Goal: Browse casually: Explore the website without a specific task or goal

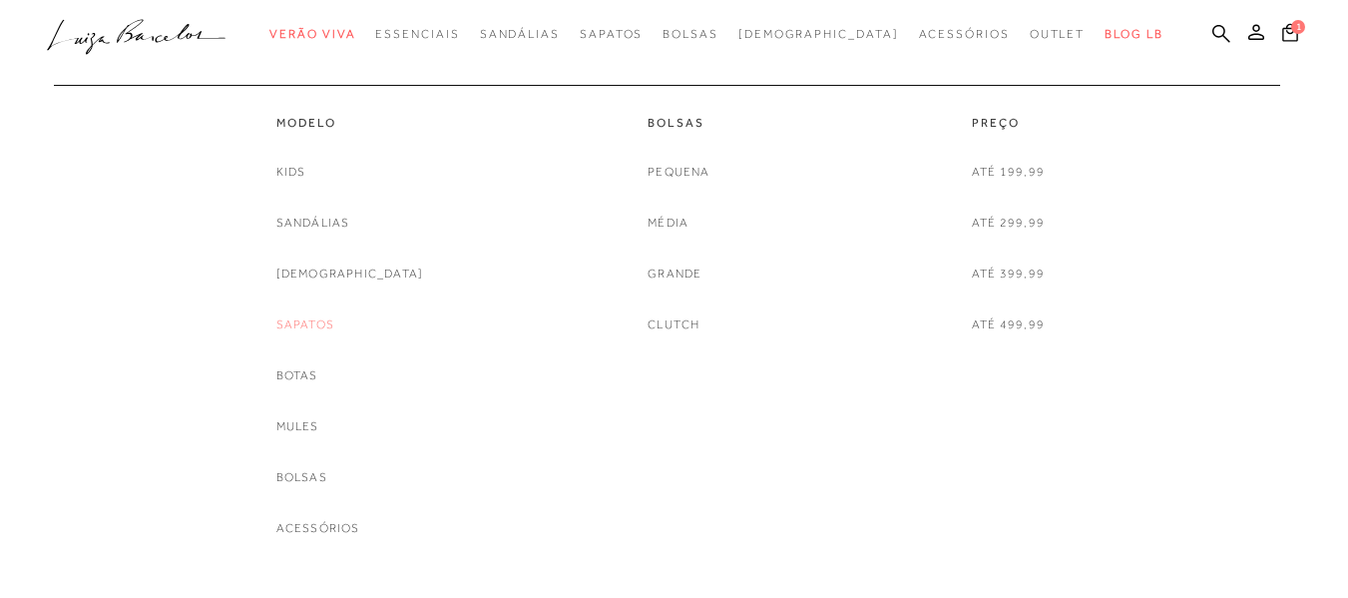
click at [334, 334] on link "Sapatos" at bounding box center [305, 324] width 58 height 21
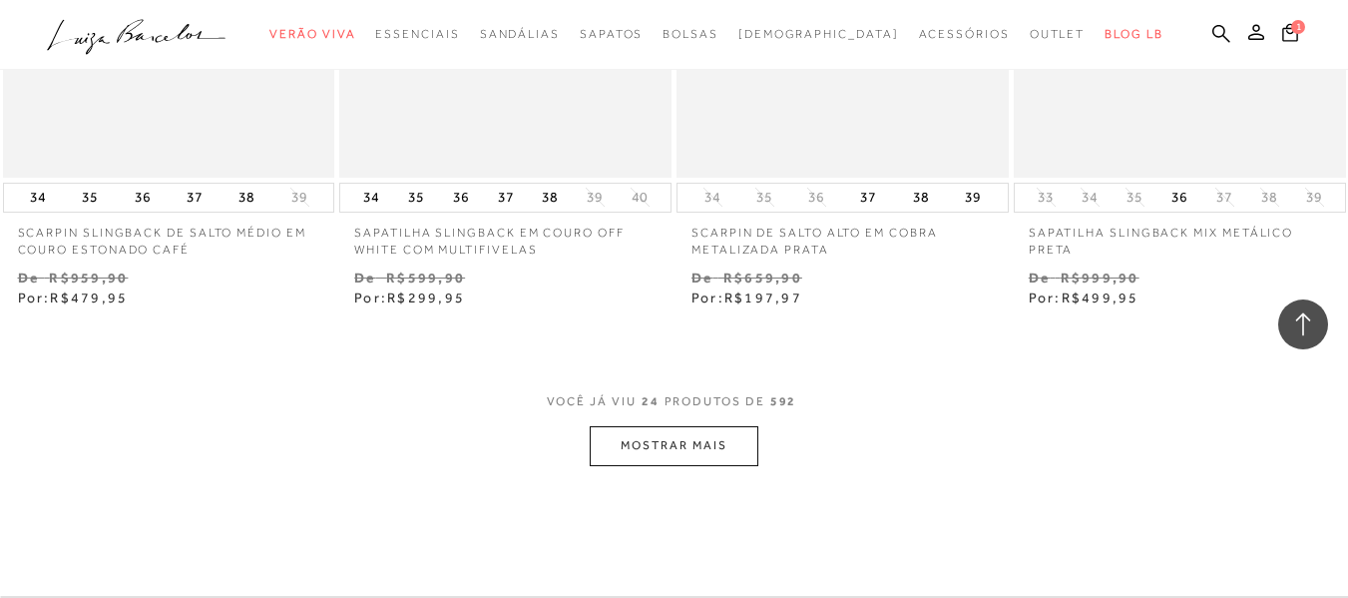
scroll to position [3911, 0]
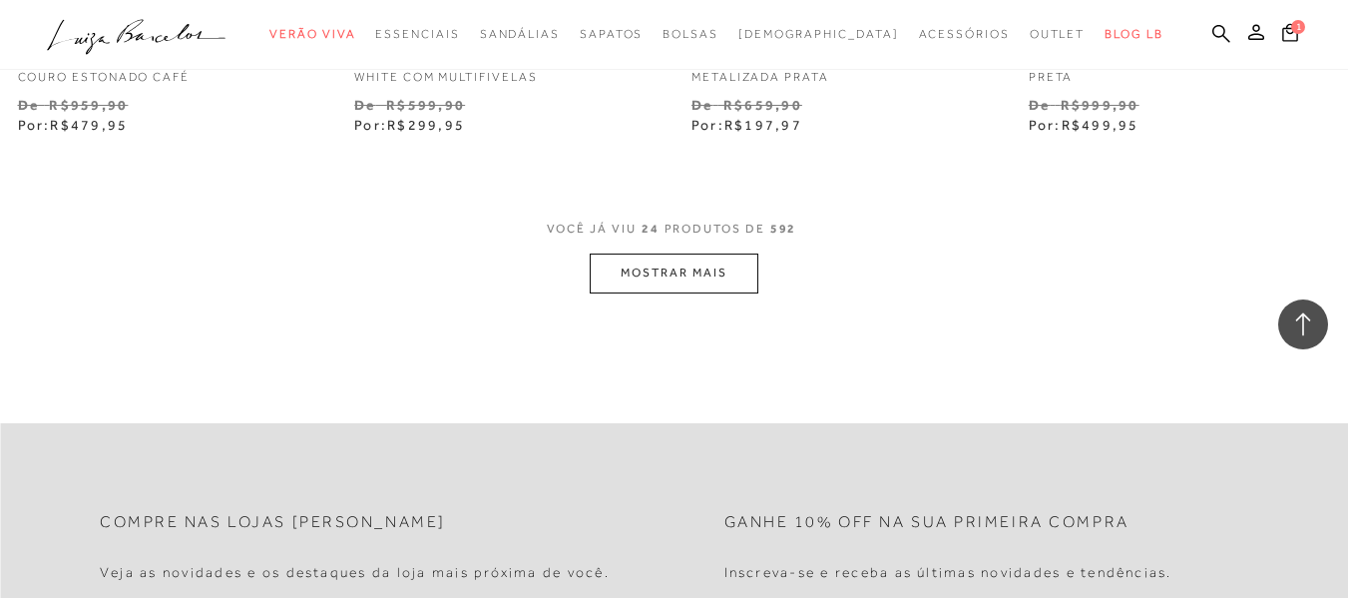
click at [715, 279] on button "MOSTRAR MAIS" at bounding box center [674, 272] width 168 height 39
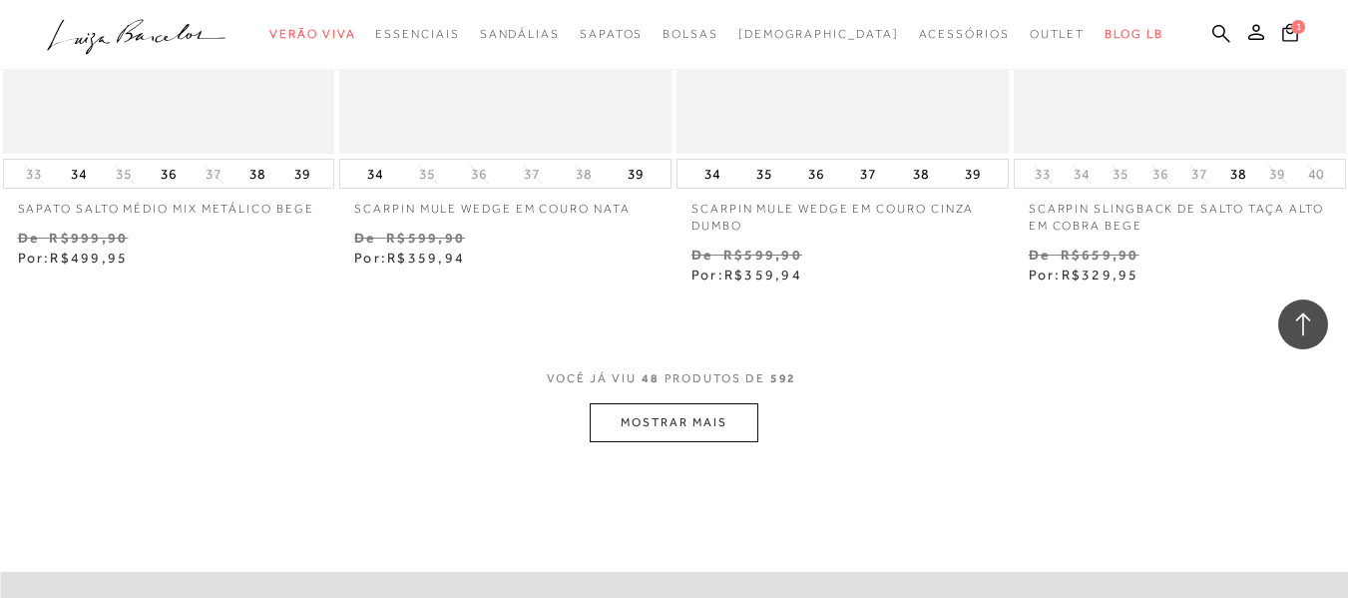
scroll to position [7729, 0]
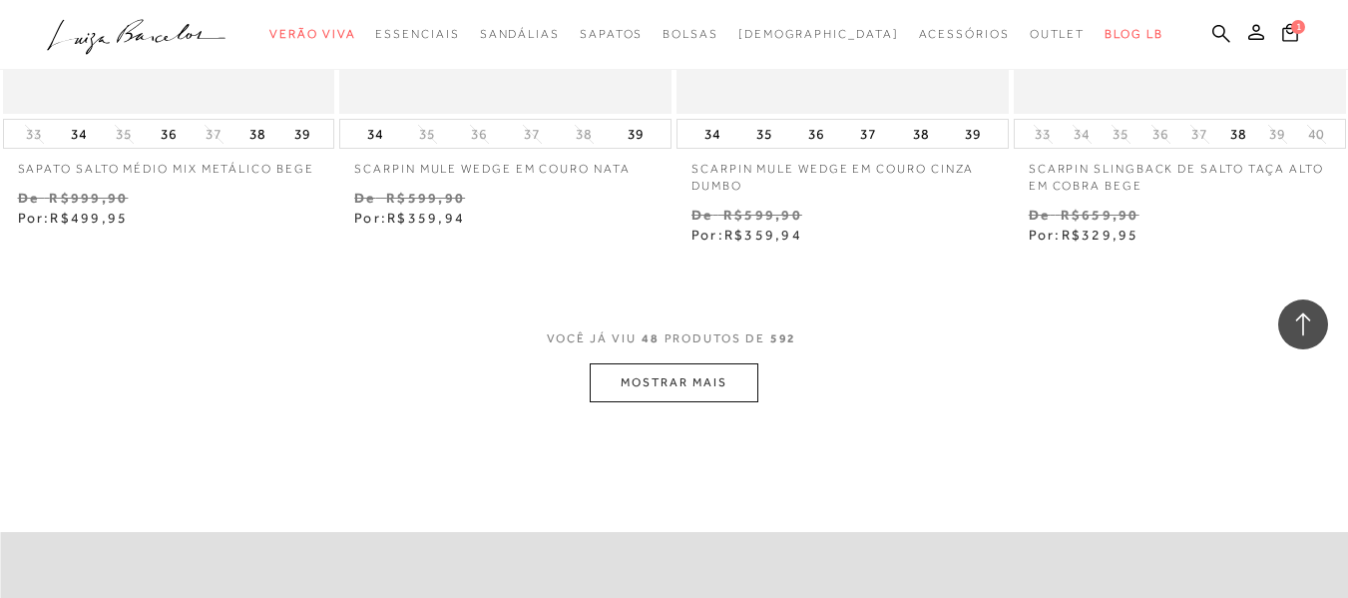
click at [698, 363] on button "MOSTRAR MAIS" at bounding box center [674, 382] width 168 height 39
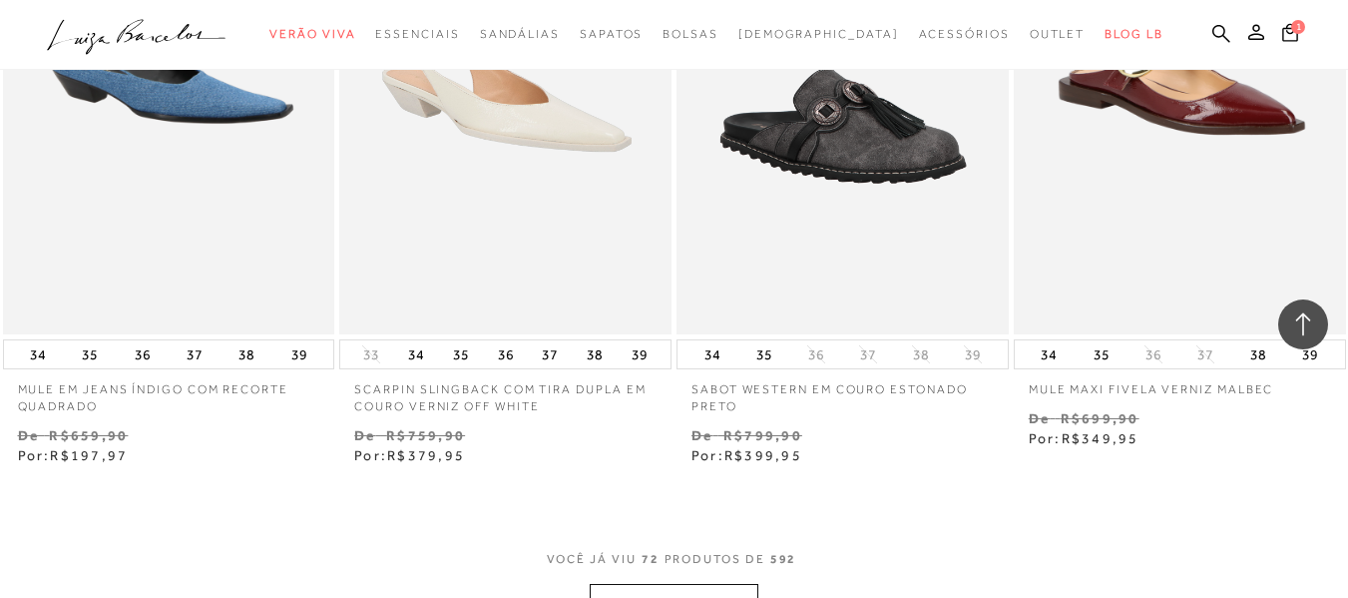
scroll to position [11455, 0]
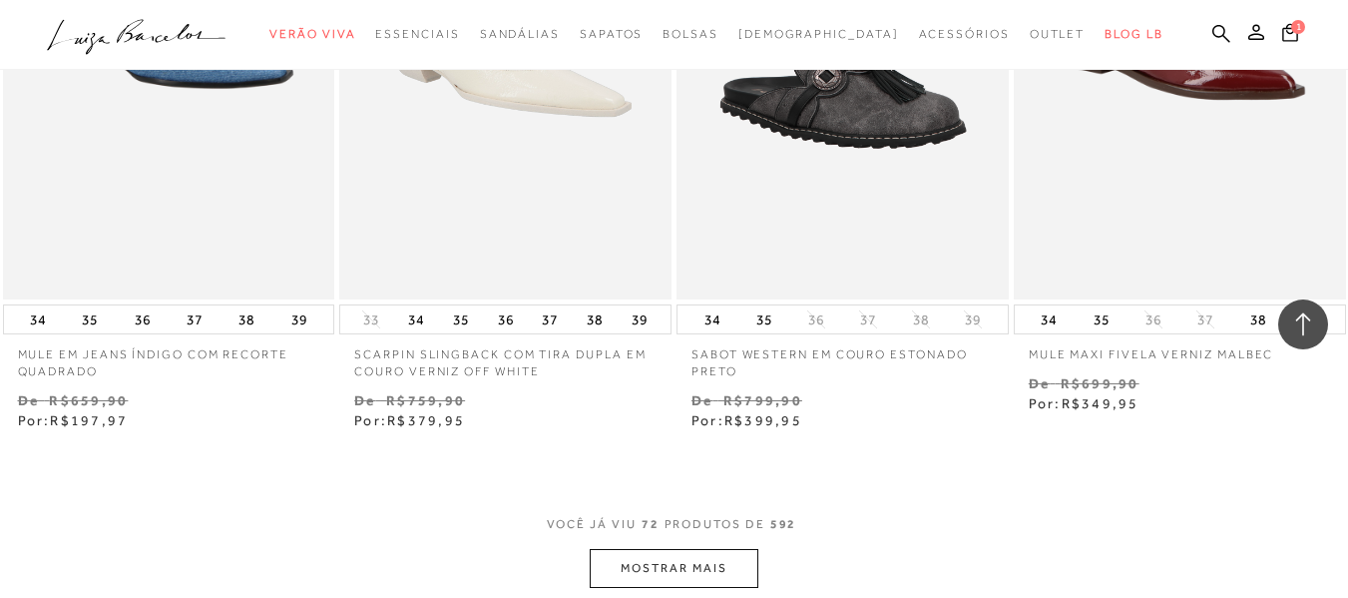
click at [653, 549] on button "MOSTRAR MAIS" at bounding box center [674, 568] width 168 height 39
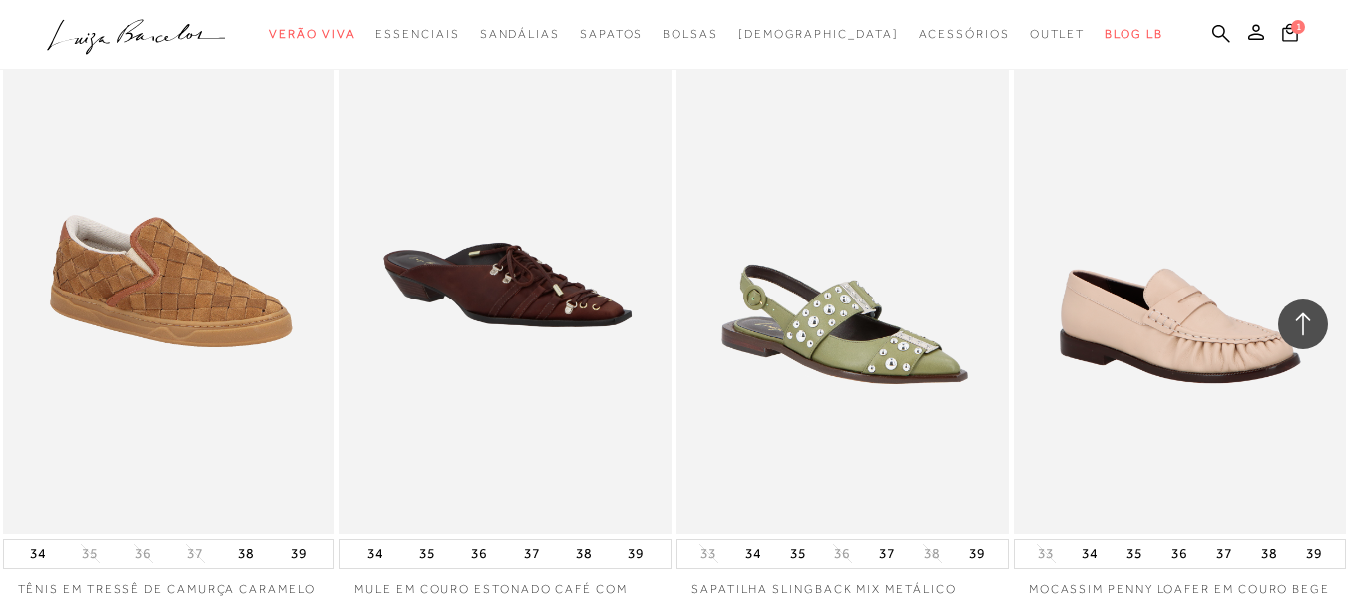
scroll to position [12558, 0]
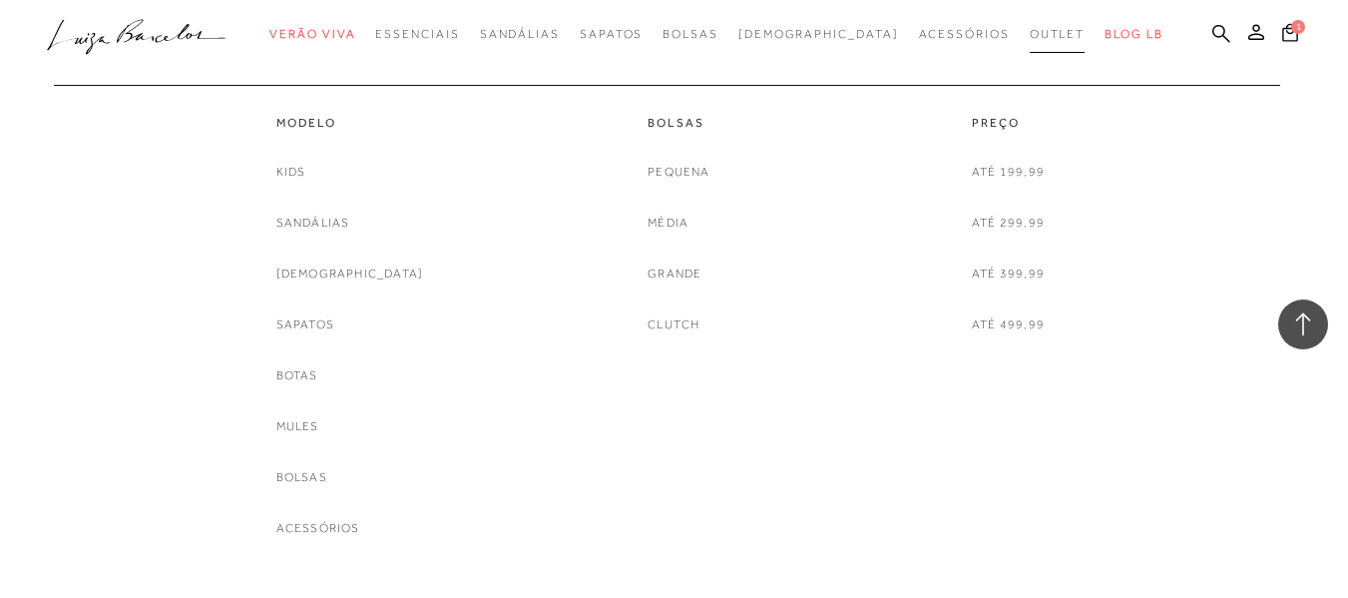
click at [1030, 36] on span "Outlet" at bounding box center [1058, 34] width 56 height 14
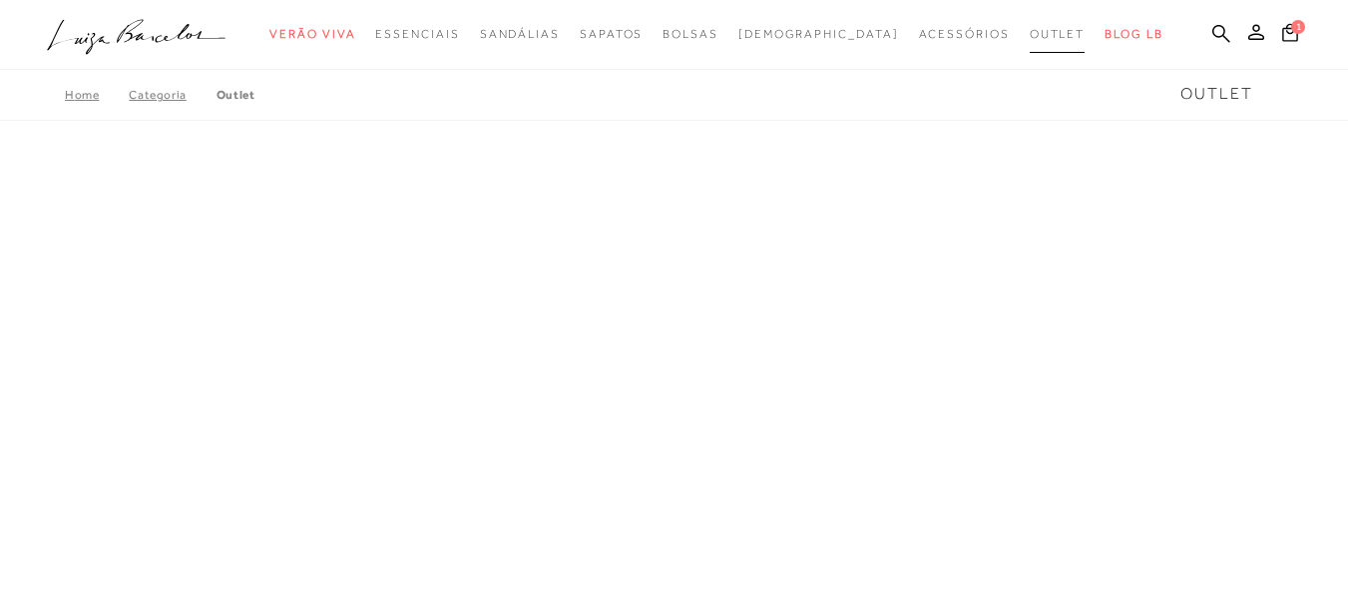
click at [1030, 36] on span "Outlet" at bounding box center [1058, 34] width 56 height 14
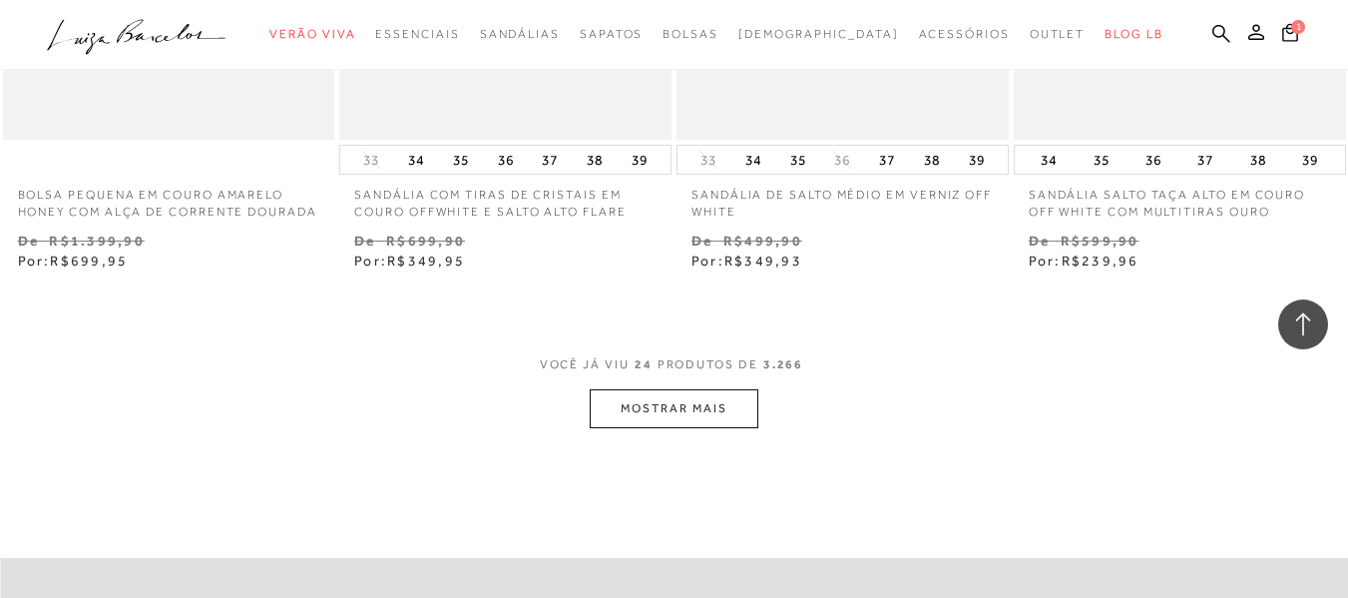
scroll to position [3778, 0]
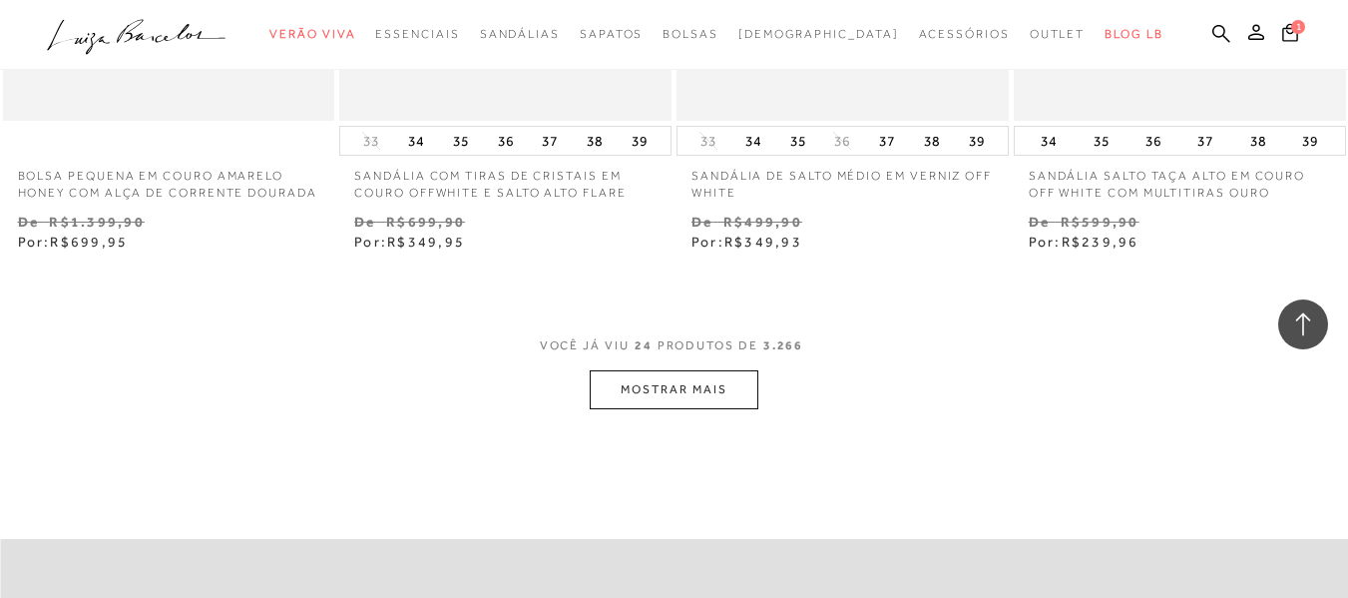
click at [664, 407] on button "MOSTRAR MAIS" at bounding box center [674, 389] width 168 height 39
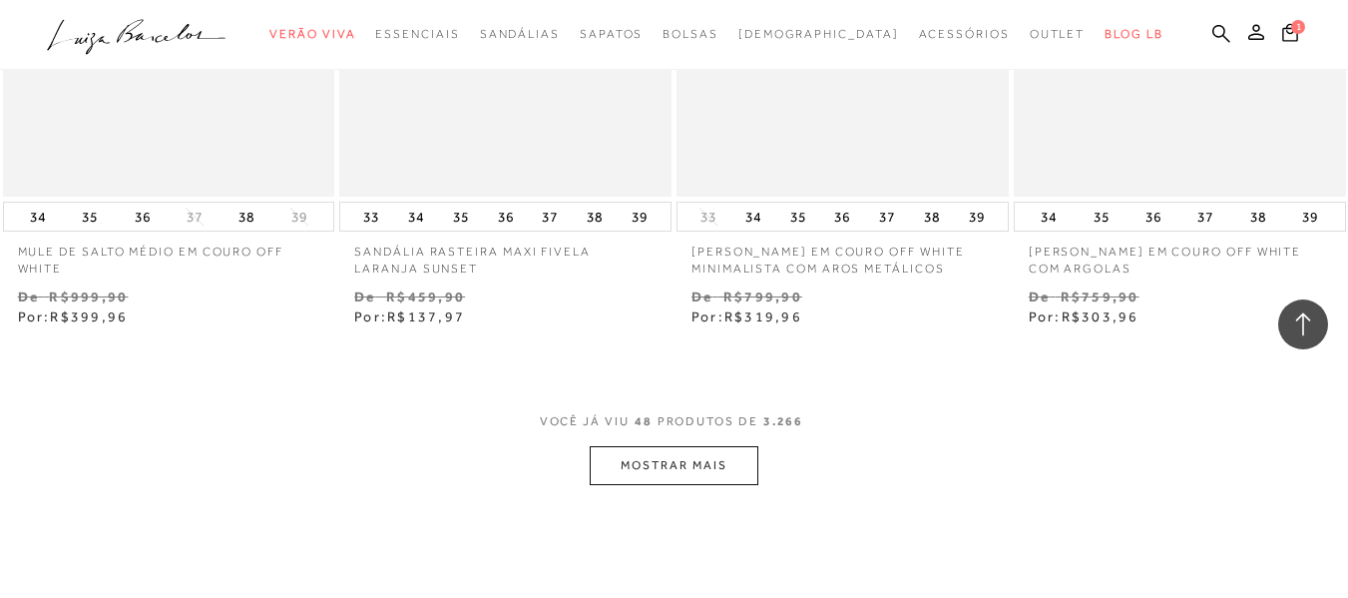
scroll to position [7663, 0]
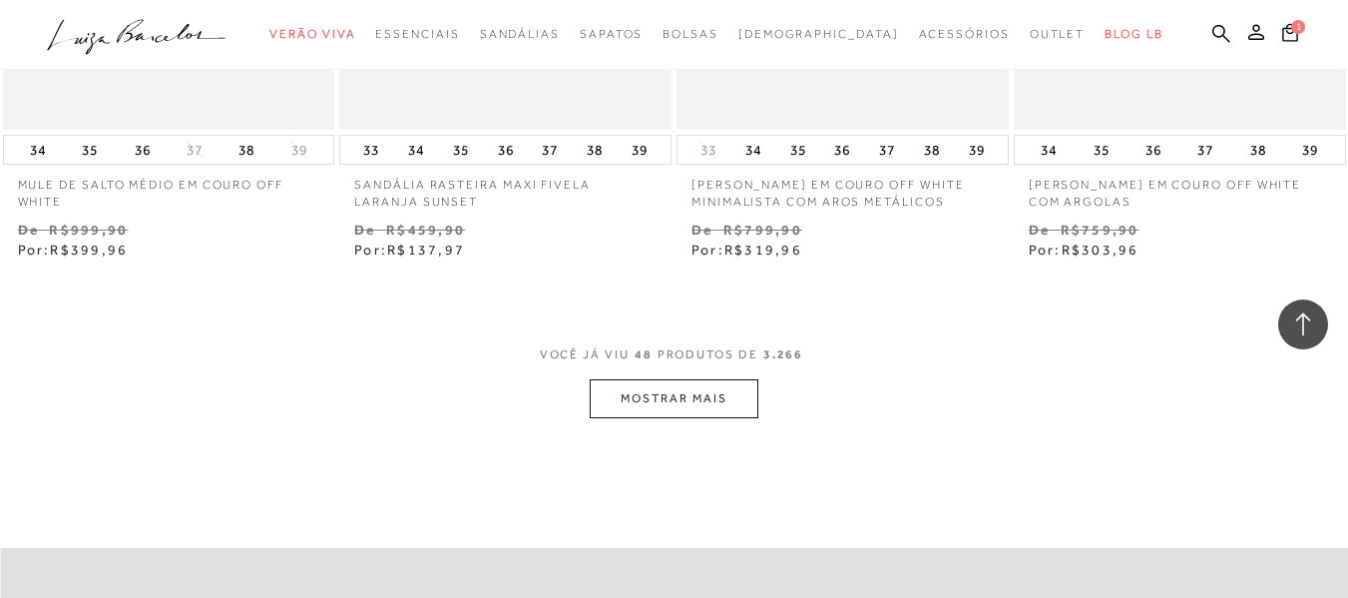
click at [632, 411] on button "MOSTRAR MAIS" at bounding box center [674, 398] width 168 height 39
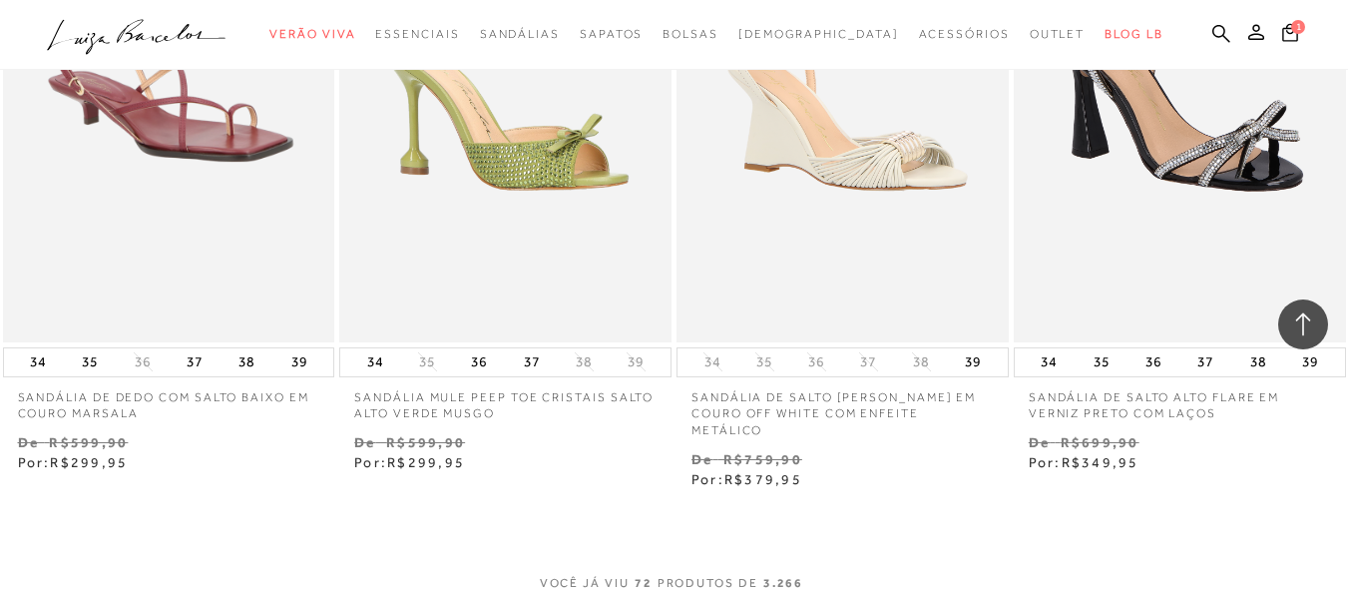
scroll to position [11442, 0]
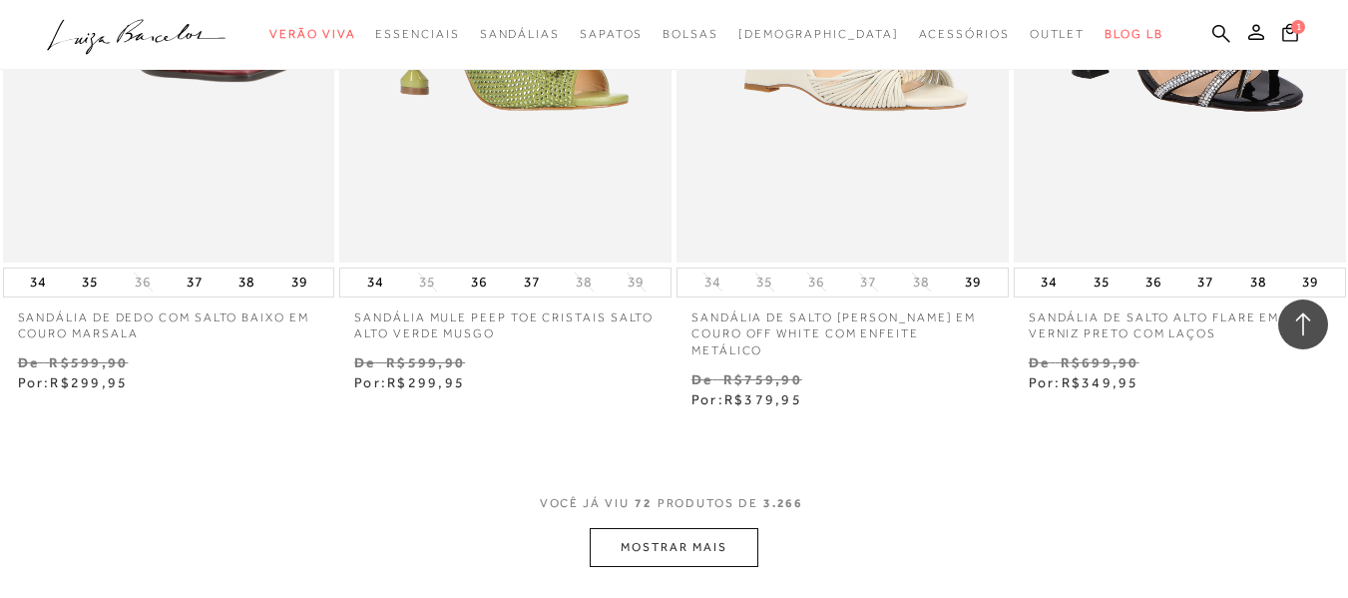
click at [643, 550] on button "MOSTRAR MAIS" at bounding box center [674, 547] width 168 height 39
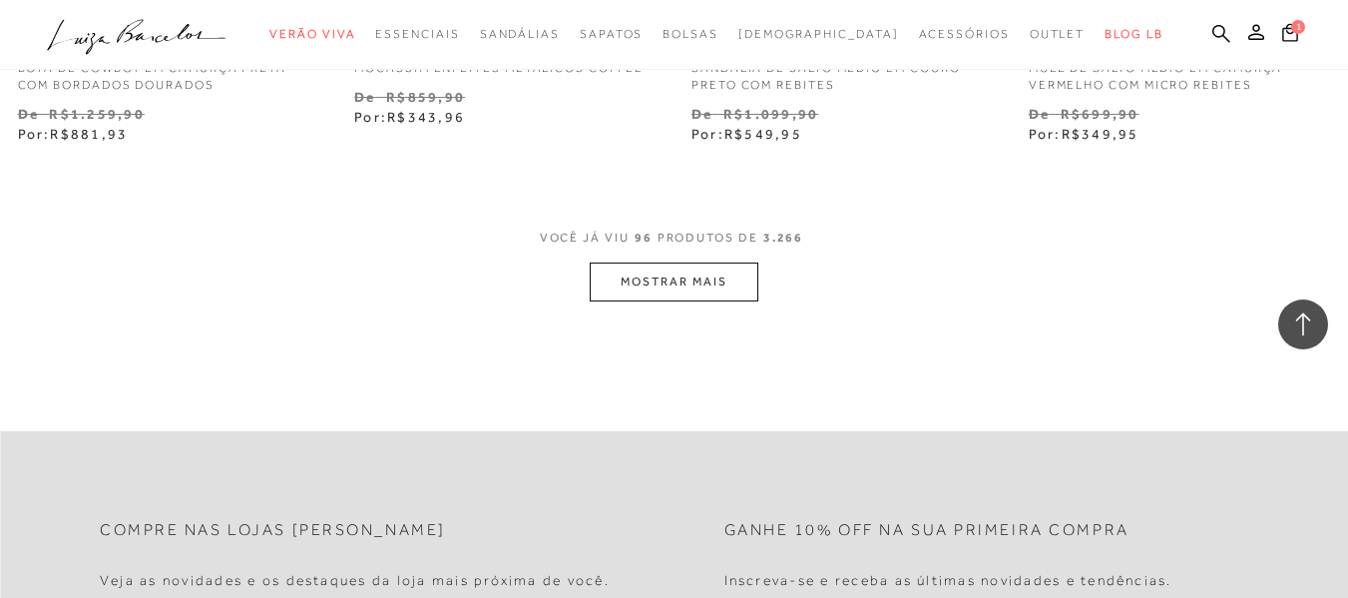
scroll to position [15632, 0]
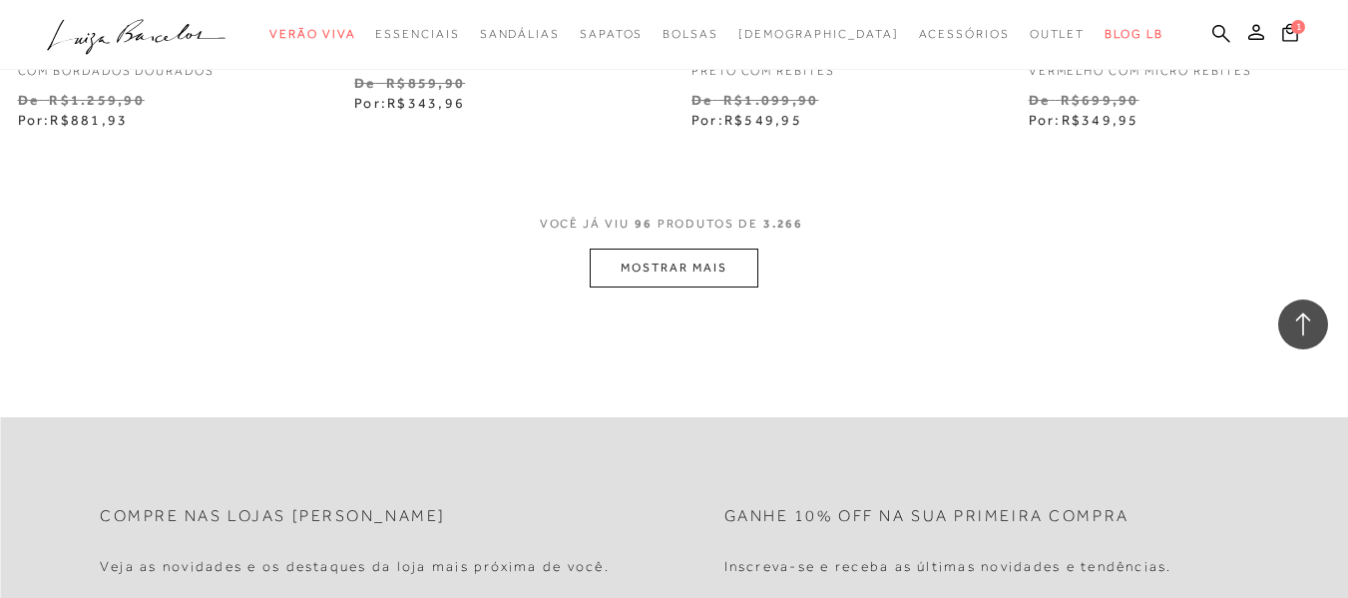
click at [675, 280] on button "MOSTRAR MAIS" at bounding box center [674, 267] width 168 height 39
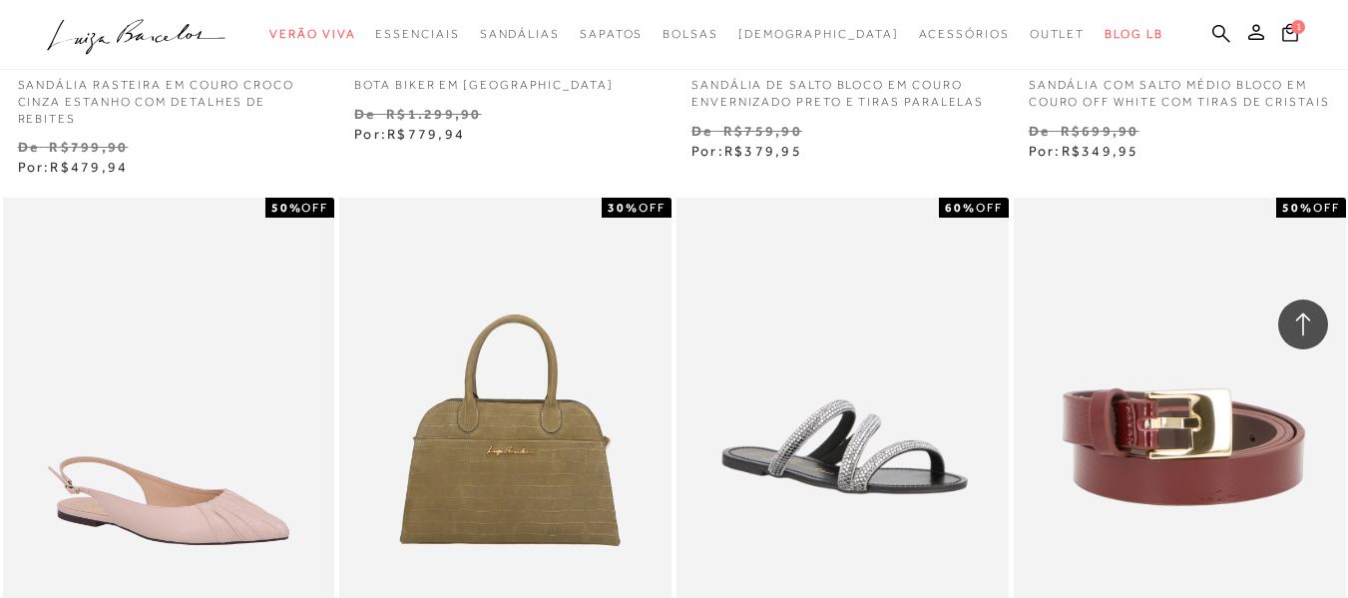
scroll to position [17627, 0]
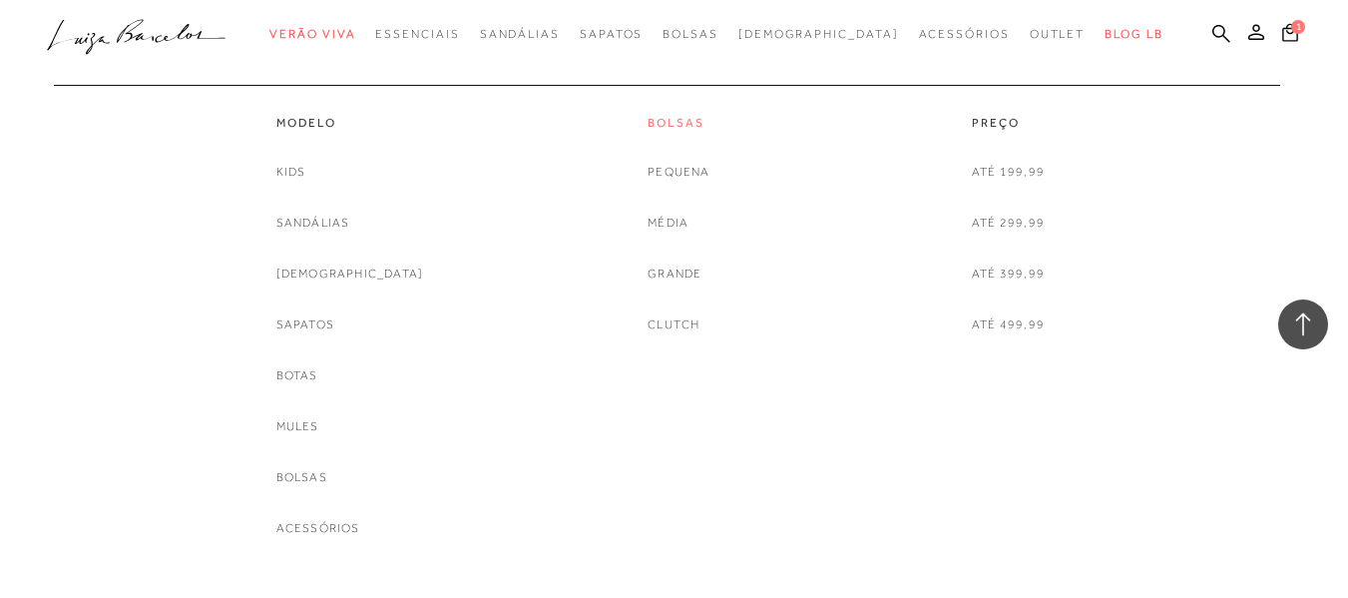
click at [682, 125] on link "Bolsas" at bounding box center [679, 123] width 62 height 17
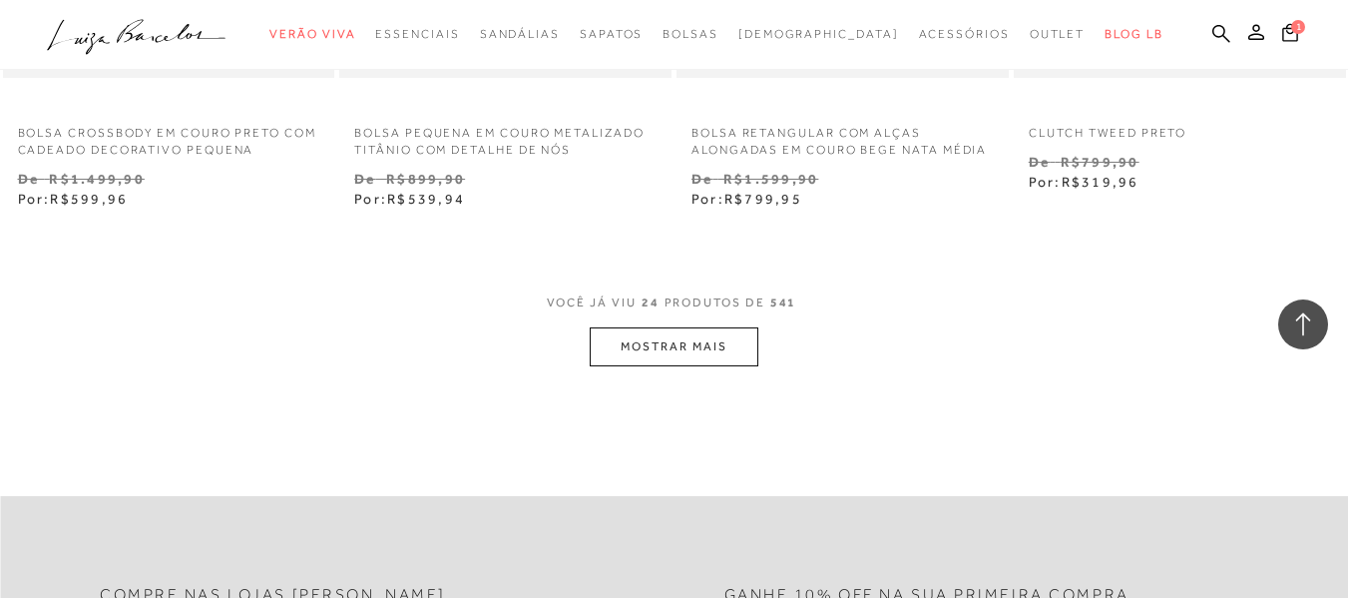
scroll to position [3818, 0]
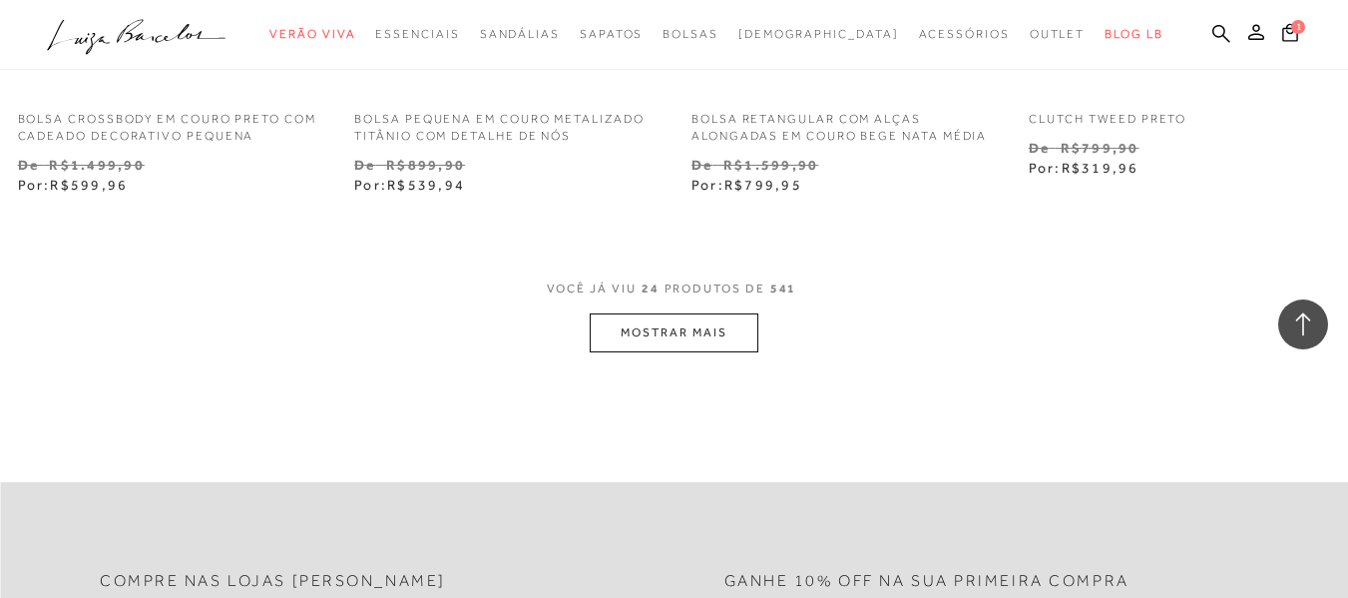
click at [661, 352] on button "MOSTRAR MAIS" at bounding box center [674, 332] width 168 height 39
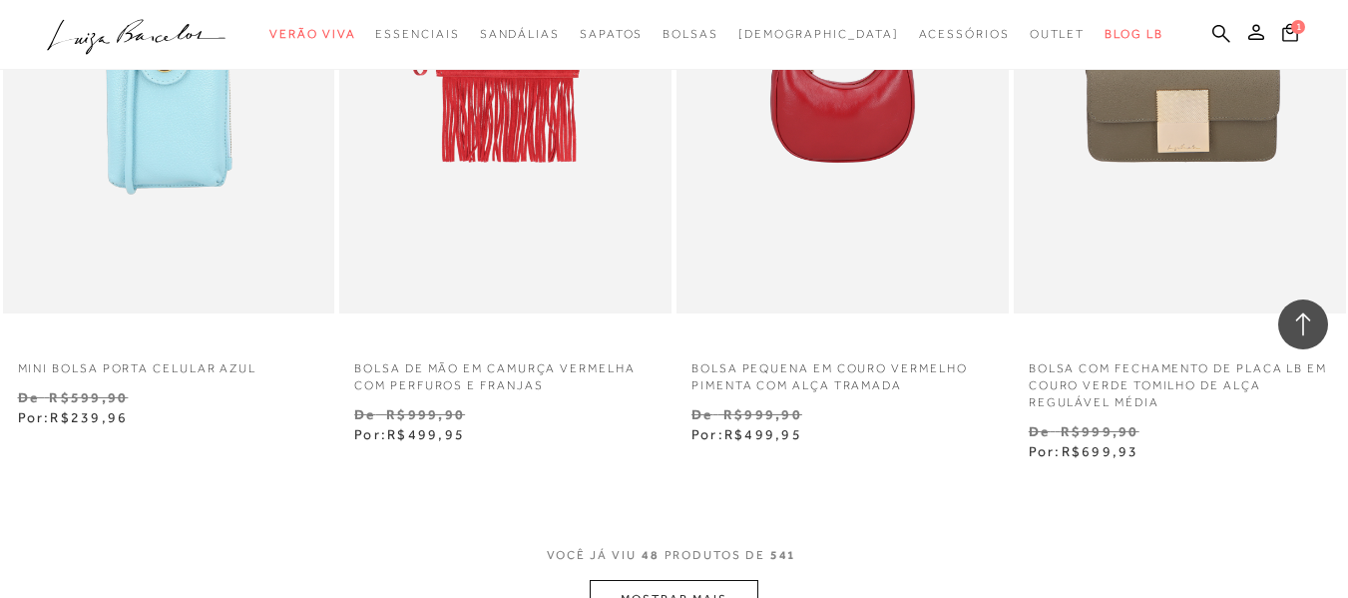
scroll to position [7649, 0]
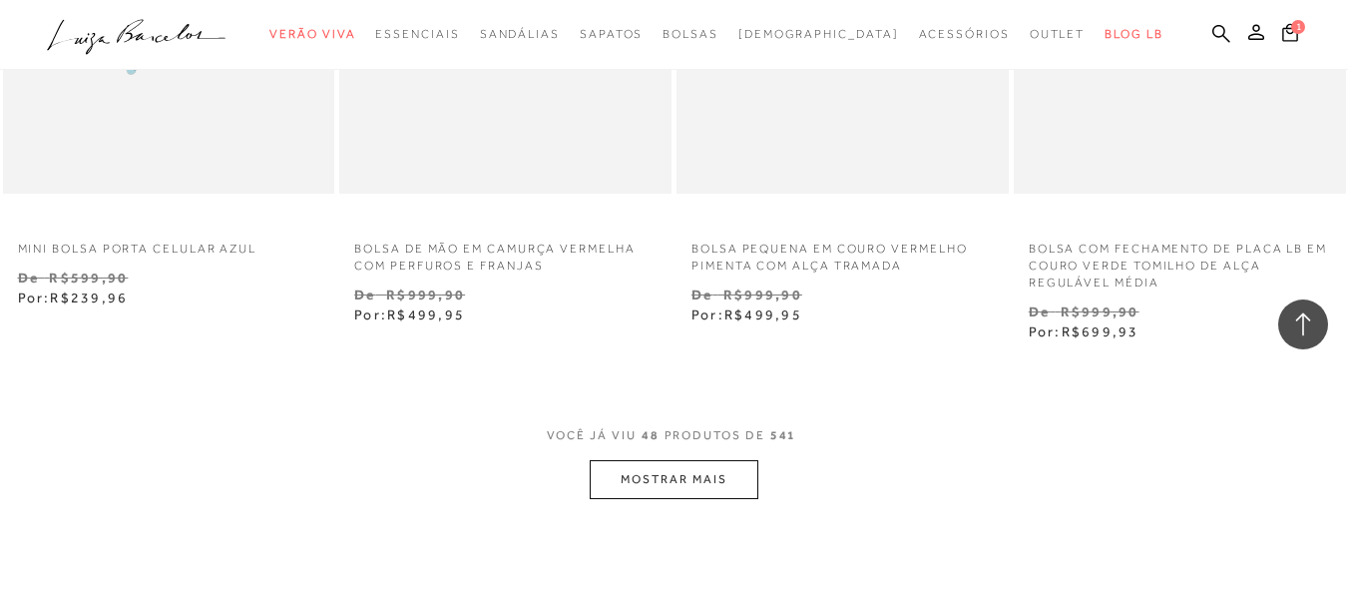
click at [677, 490] on button "MOSTRAR MAIS" at bounding box center [674, 479] width 168 height 39
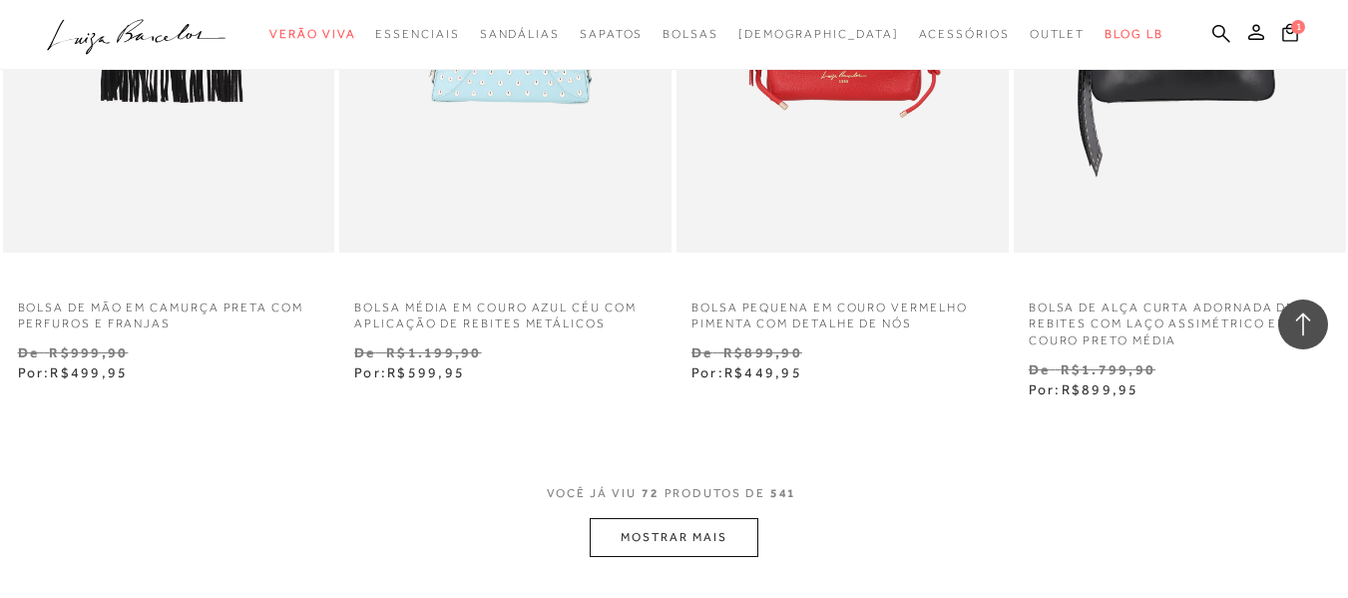
scroll to position [11561, 0]
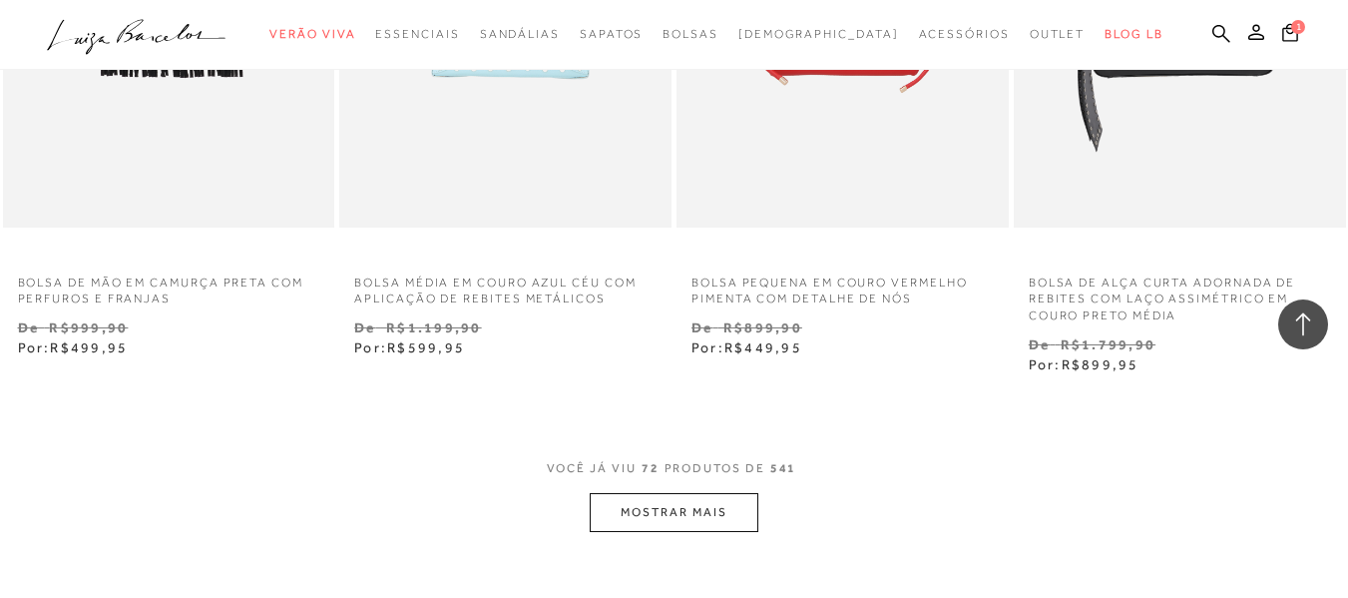
click at [655, 514] on button "MOSTRAR MAIS" at bounding box center [674, 512] width 168 height 39
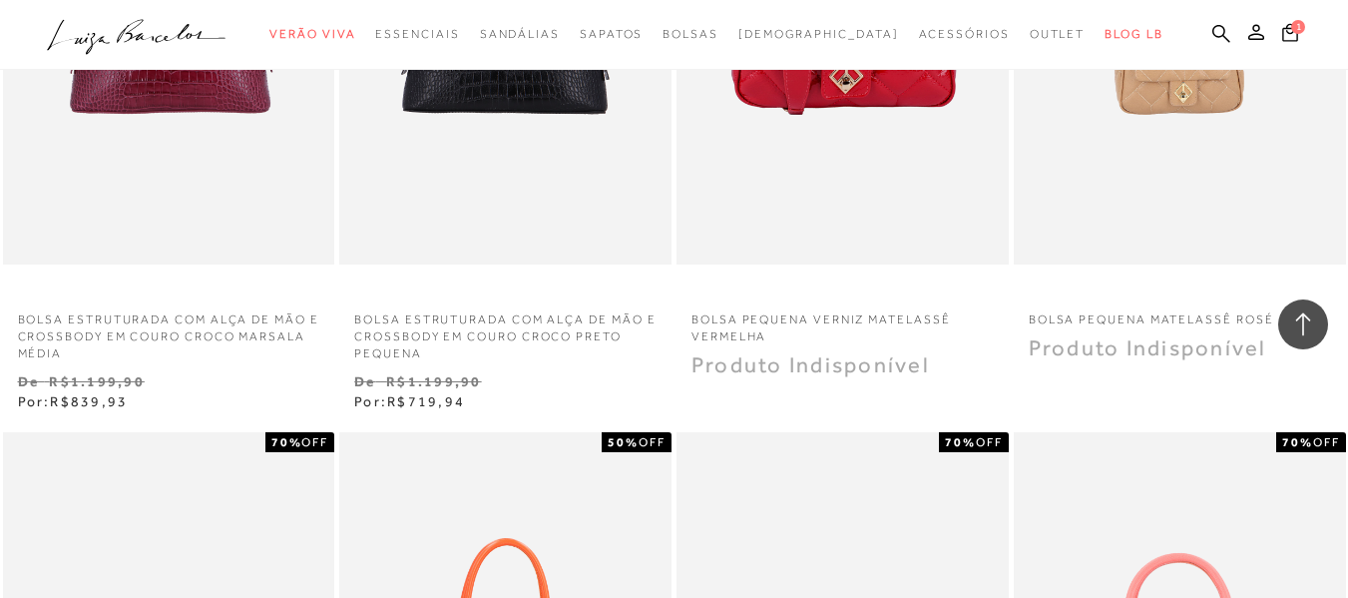
scroll to position [12878, 0]
